Goal: Task Accomplishment & Management: Complete application form

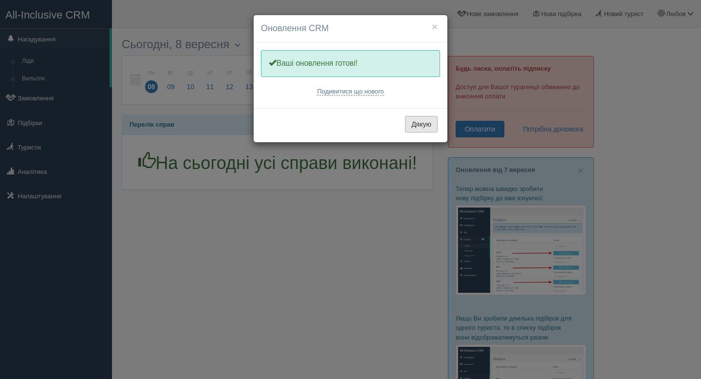
click at [426, 118] on button "Дякую" at bounding box center [421, 124] width 33 height 17
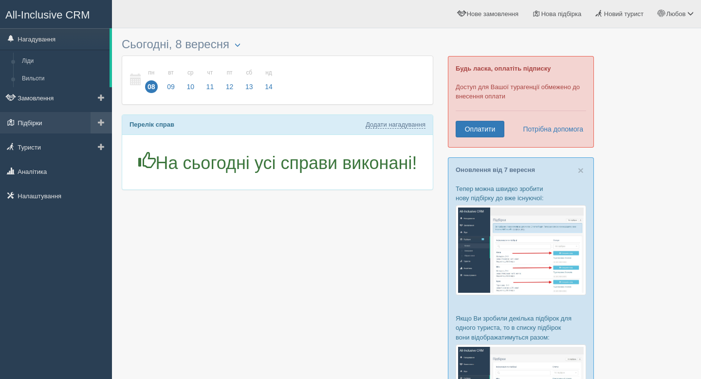
click at [37, 121] on link "Підбірки" at bounding box center [56, 122] width 112 height 21
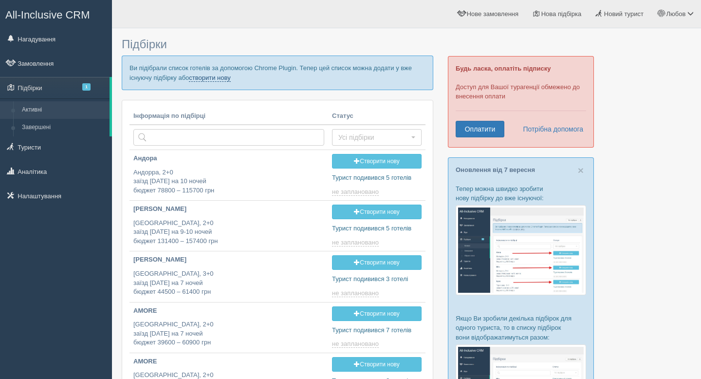
click at [230, 77] on link "створити нову" at bounding box center [209, 78] width 41 height 8
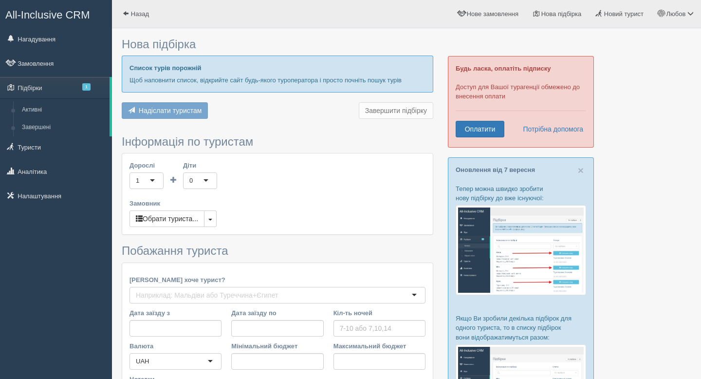
type input "7"
type input "107100"
type input "107200"
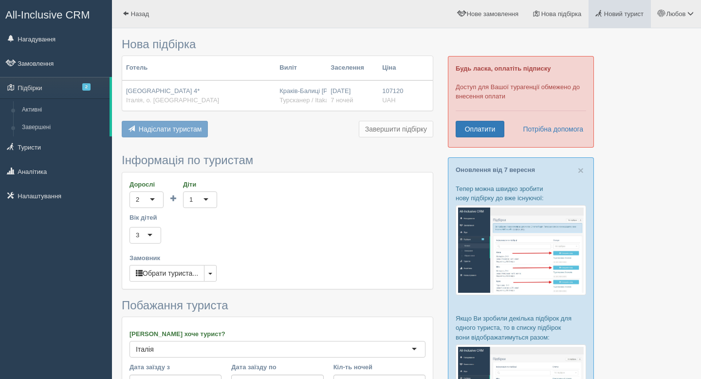
type input "98500"
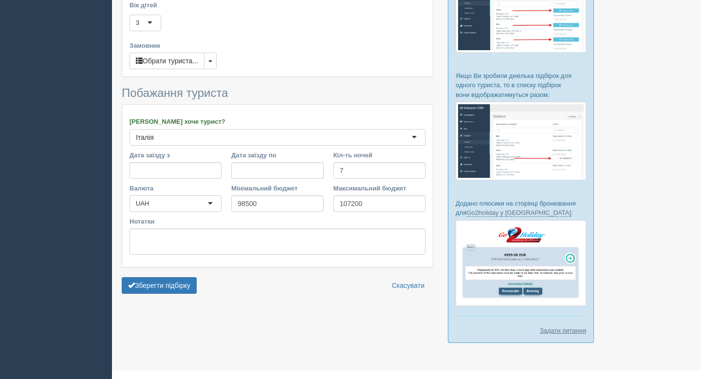
scroll to position [260, 0]
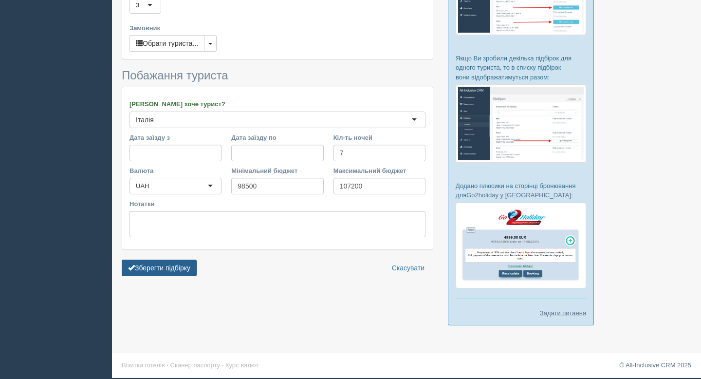
click at [178, 261] on button "Зберегти підбірку" at bounding box center [159, 267] width 75 height 17
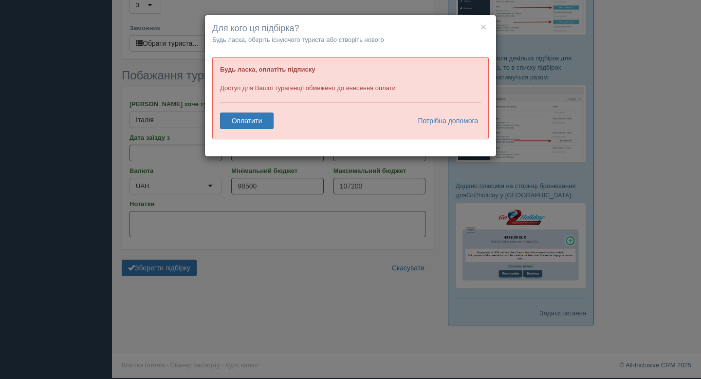
click at [479, 29] on h4 "Для кого ця підбірка?" at bounding box center [350, 28] width 276 height 13
click at [483, 24] on button "×" at bounding box center [483, 26] width 6 height 10
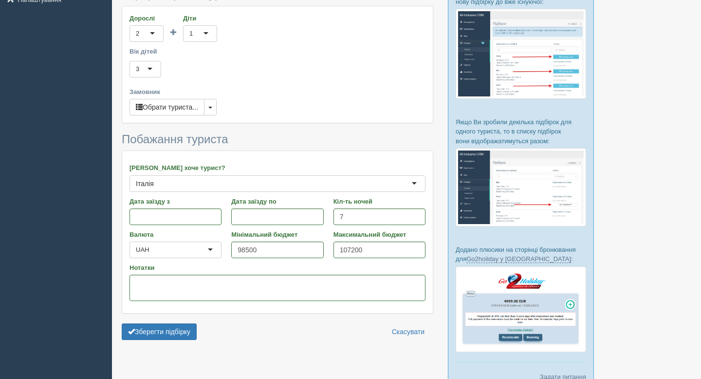
scroll to position [0, 0]
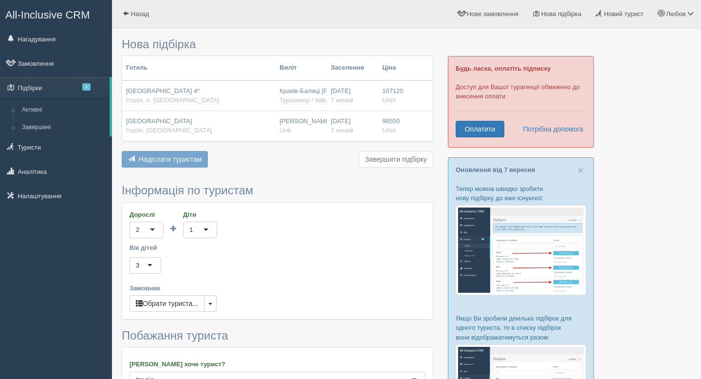
click at [35, 16] on span "All-Inclusive CRM" at bounding box center [47, 15] width 85 height 12
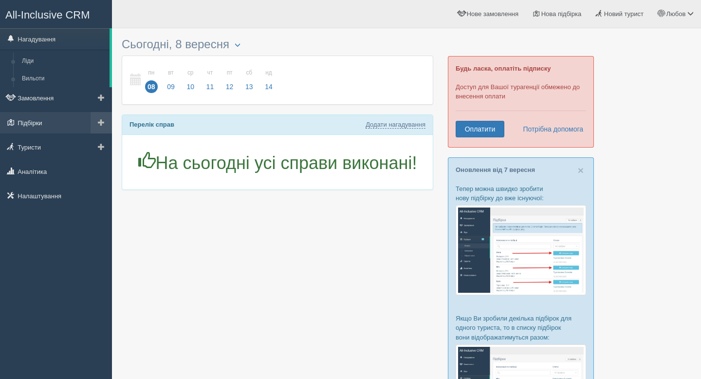
click at [38, 125] on link "Підбірки" at bounding box center [56, 122] width 112 height 21
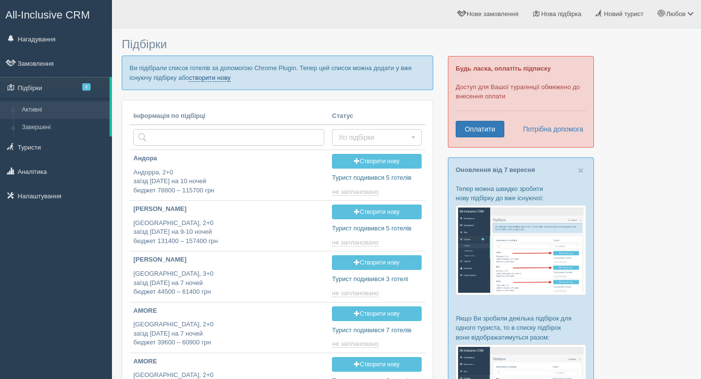
click at [230, 79] on link "створити нову" at bounding box center [209, 78] width 41 height 8
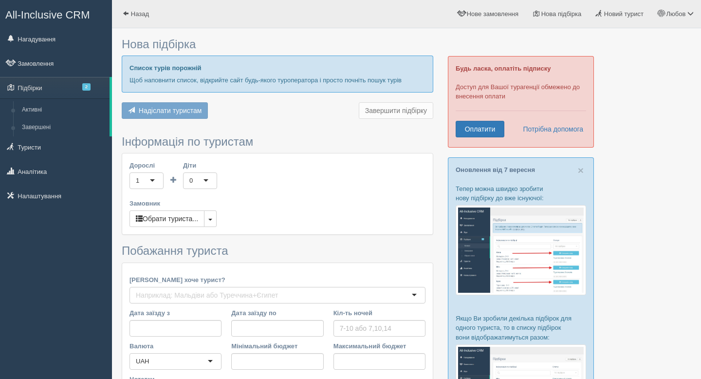
type input "7"
type input "98500"
type input "107200"
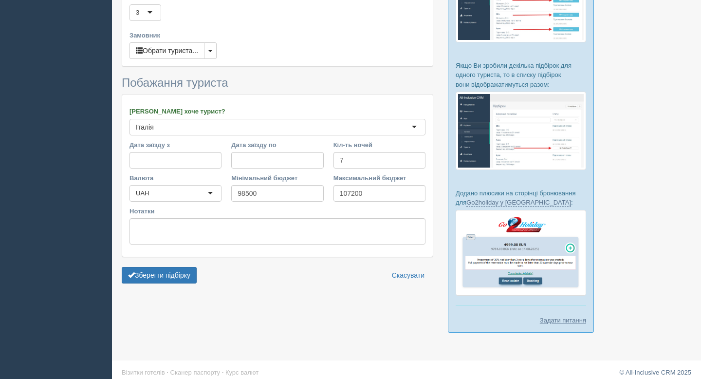
scroll to position [260, 0]
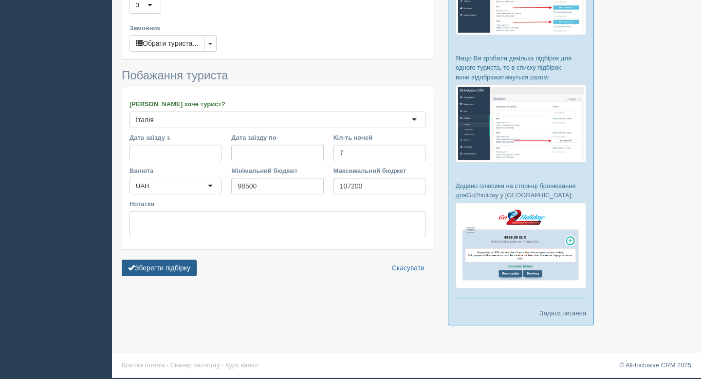
click at [141, 269] on button "Зберегти підбірку" at bounding box center [159, 267] width 75 height 17
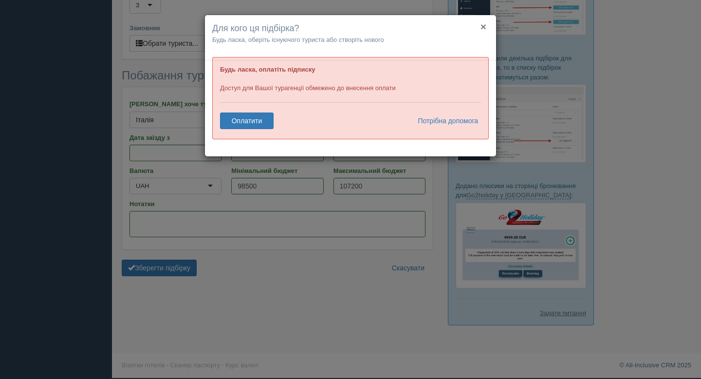
click at [480, 25] on button "×" at bounding box center [483, 26] width 6 height 10
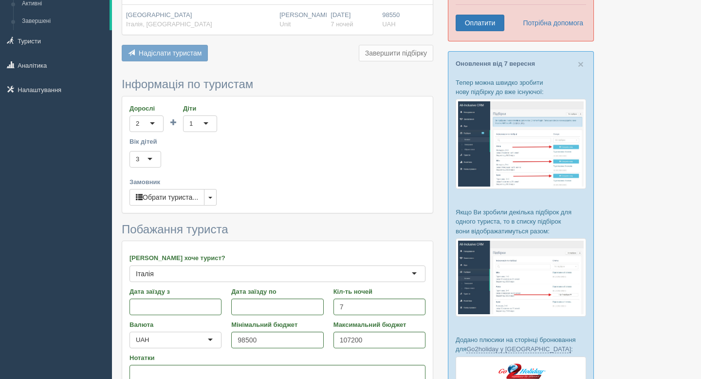
scroll to position [0, 0]
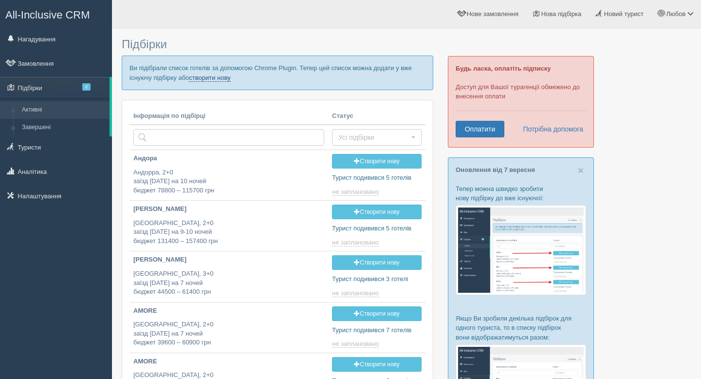
click at [214, 75] on link "створити нову" at bounding box center [209, 78] width 41 height 8
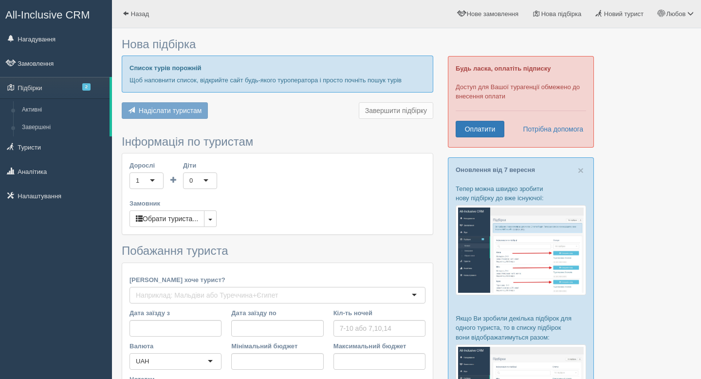
type input "7"
type input "98500"
type input "107200"
